Goal: Navigation & Orientation: Find specific page/section

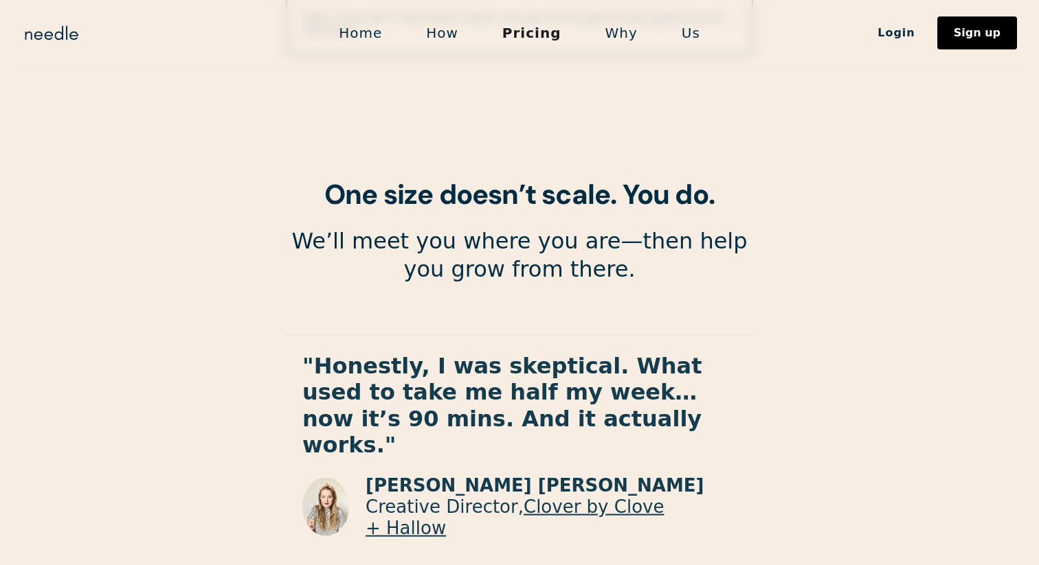
scroll to position [2482, 0]
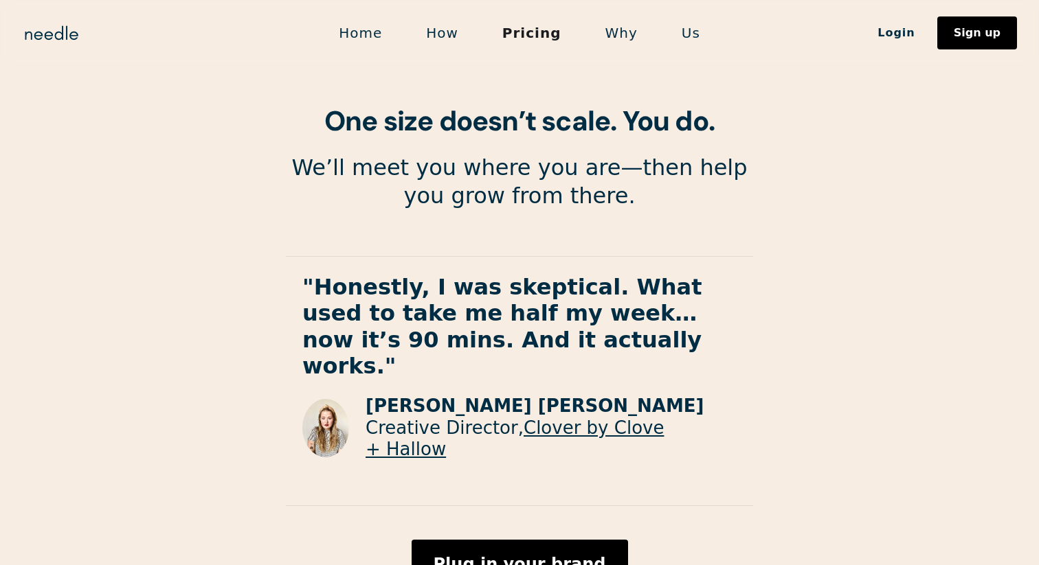
click at [682, 34] on link "Us" at bounding box center [690, 33] width 63 height 29
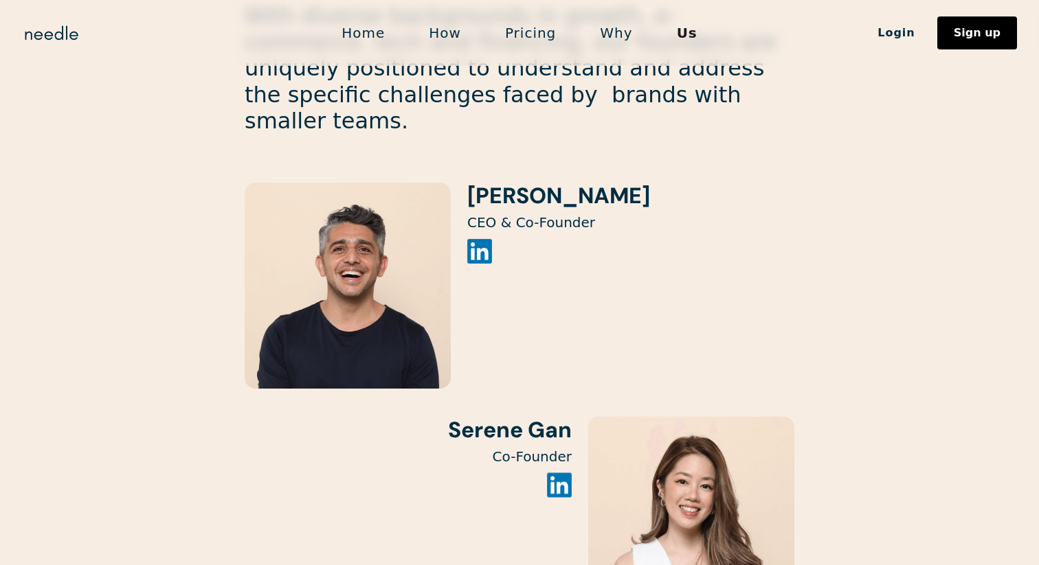
scroll to position [1404, 0]
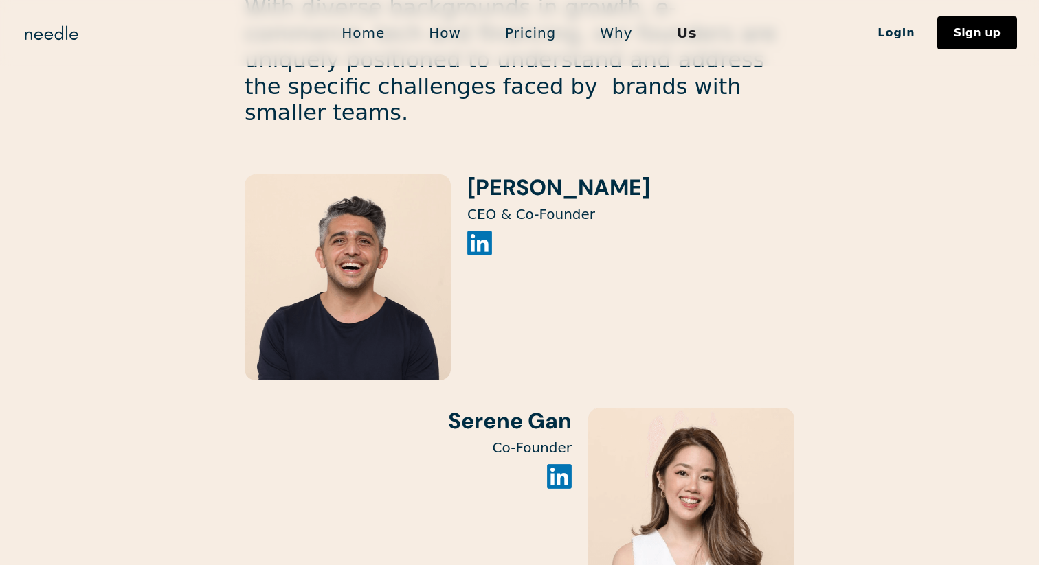
click at [476, 231] on img at bounding box center [479, 243] width 25 height 25
